Goal: Check status: Check status

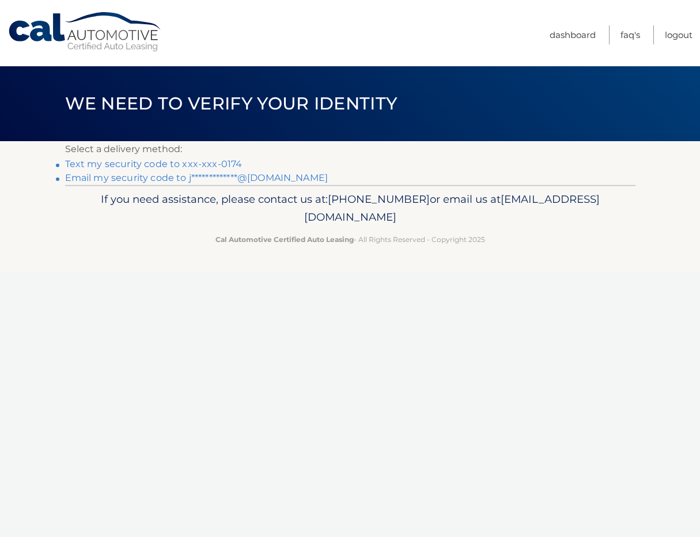
click at [205, 167] on link "Text my security code to xxx-xxx-0174" at bounding box center [154, 164] width 178 height 11
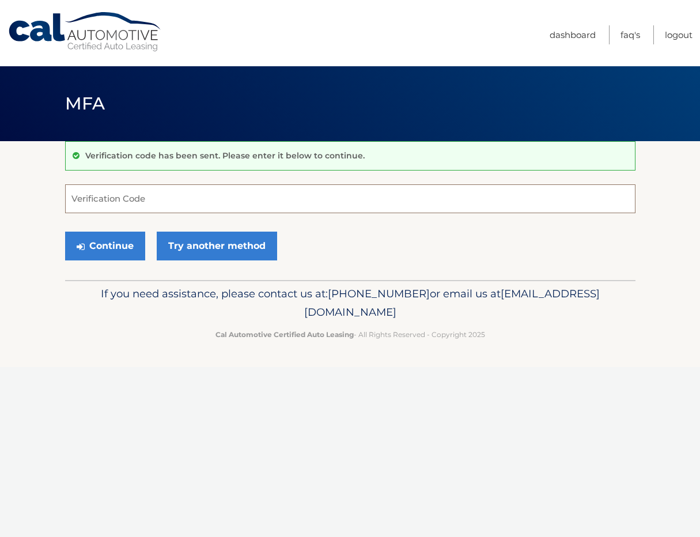
click at [193, 208] on input "Verification Code" at bounding box center [350, 198] width 571 height 29
type input "197048"
click at [125, 232] on button "Continue" at bounding box center [105, 246] width 80 height 29
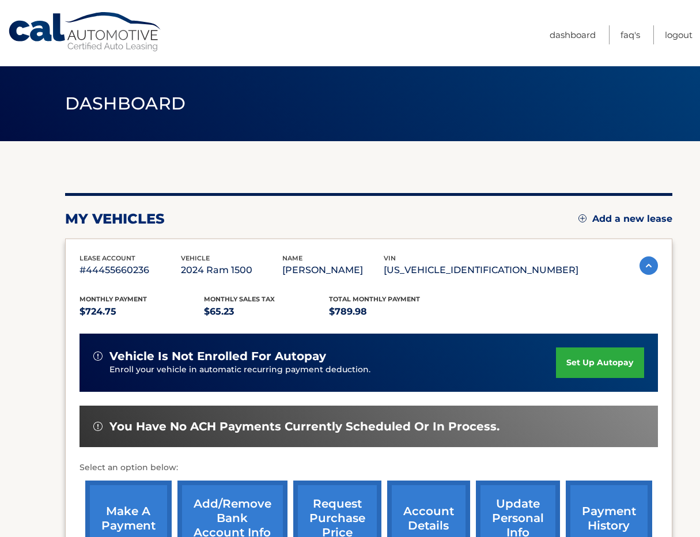
click at [48, 330] on section "my vehicles Add a new lease lease account #44455660236 vehicle 2024 Ram 1500 na…" at bounding box center [350, 376] width 700 height 470
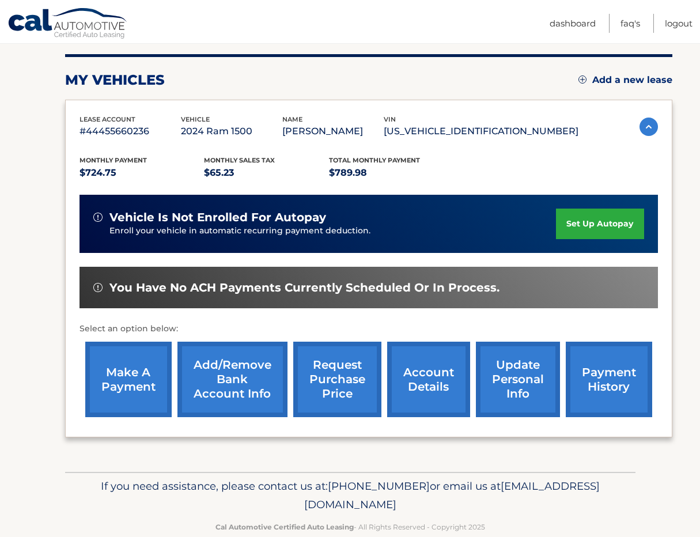
scroll to position [161, 0]
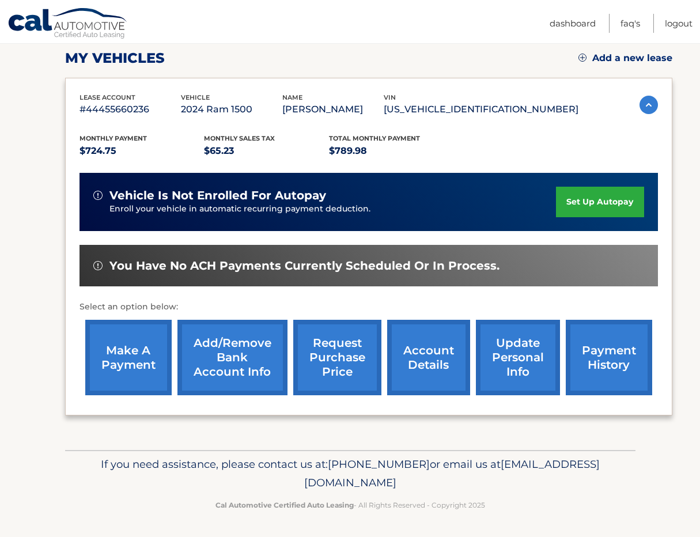
click at [431, 354] on link "account details" at bounding box center [428, 358] width 83 height 76
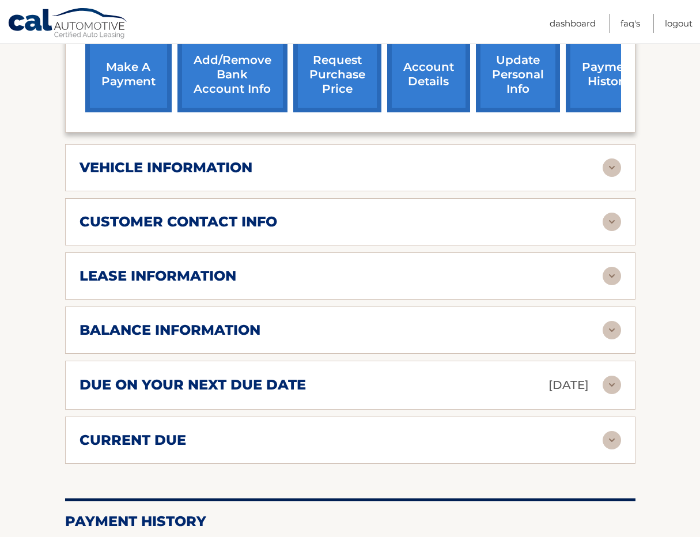
scroll to position [461, 0]
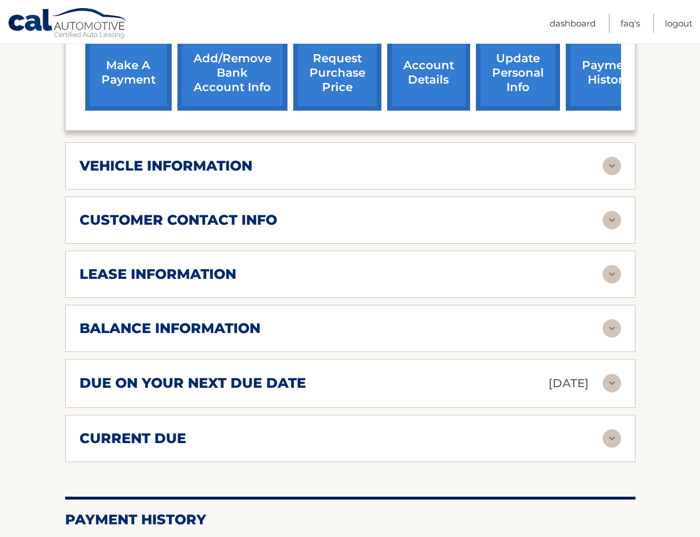
click at [608, 270] on img at bounding box center [612, 274] width 18 height 18
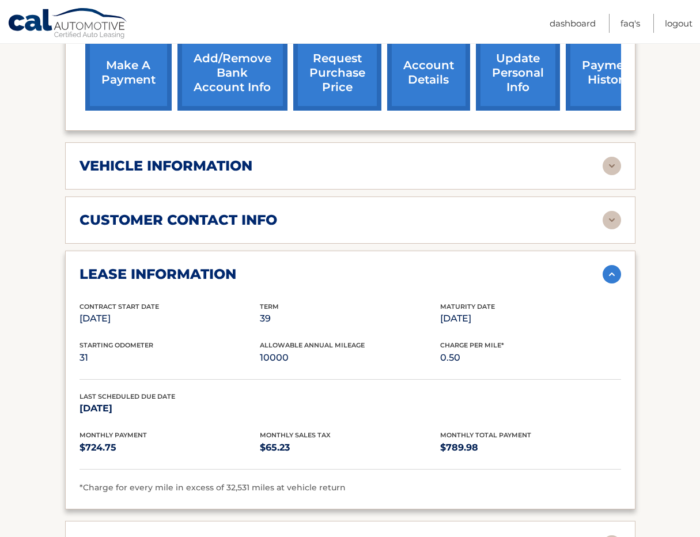
click at [666, 322] on section "Account Details | #44455660236 Back to Dashboard Manage Your Lease lease accoun…" at bounding box center [350, 303] width 700 height 1246
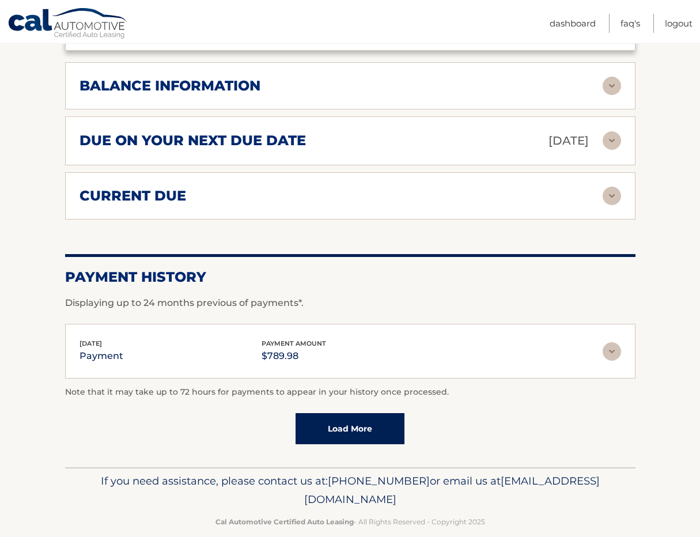
scroll to position [922, 0]
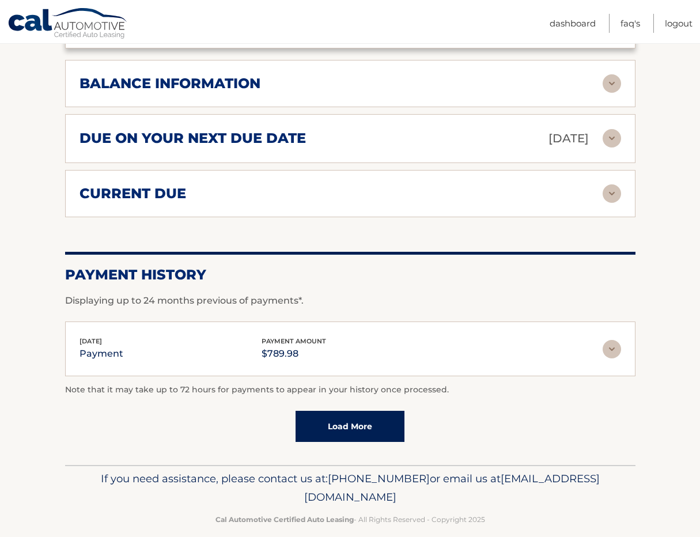
click at [345, 135] on div "due on your next due date Sep 19, 2025" at bounding box center [341, 139] width 523 height 20
